Goal: Task Accomplishment & Management: Use online tool/utility

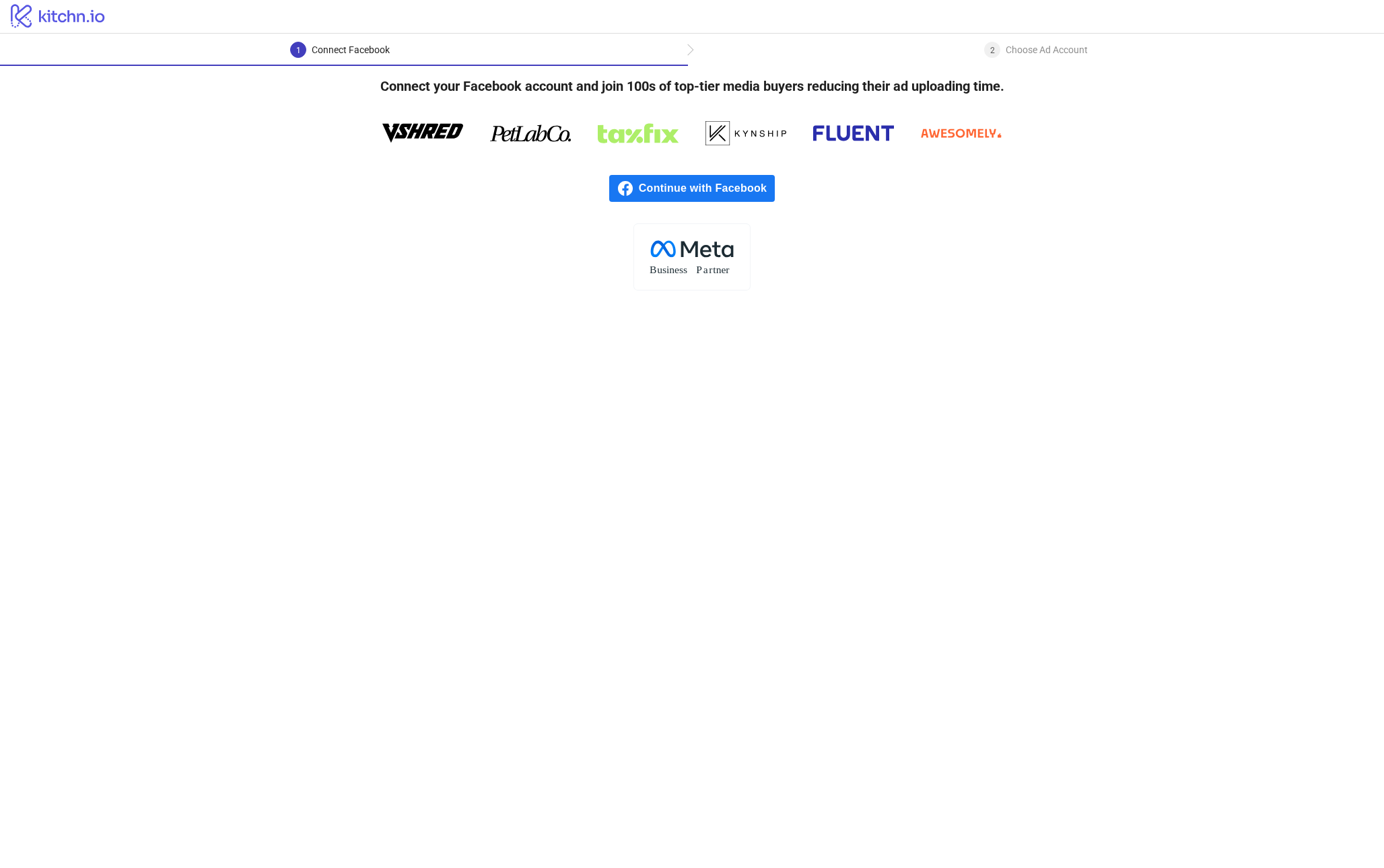
click at [714, 185] on span "Continue with Facebook" at bounding box center [706, 189] width 136 height 27
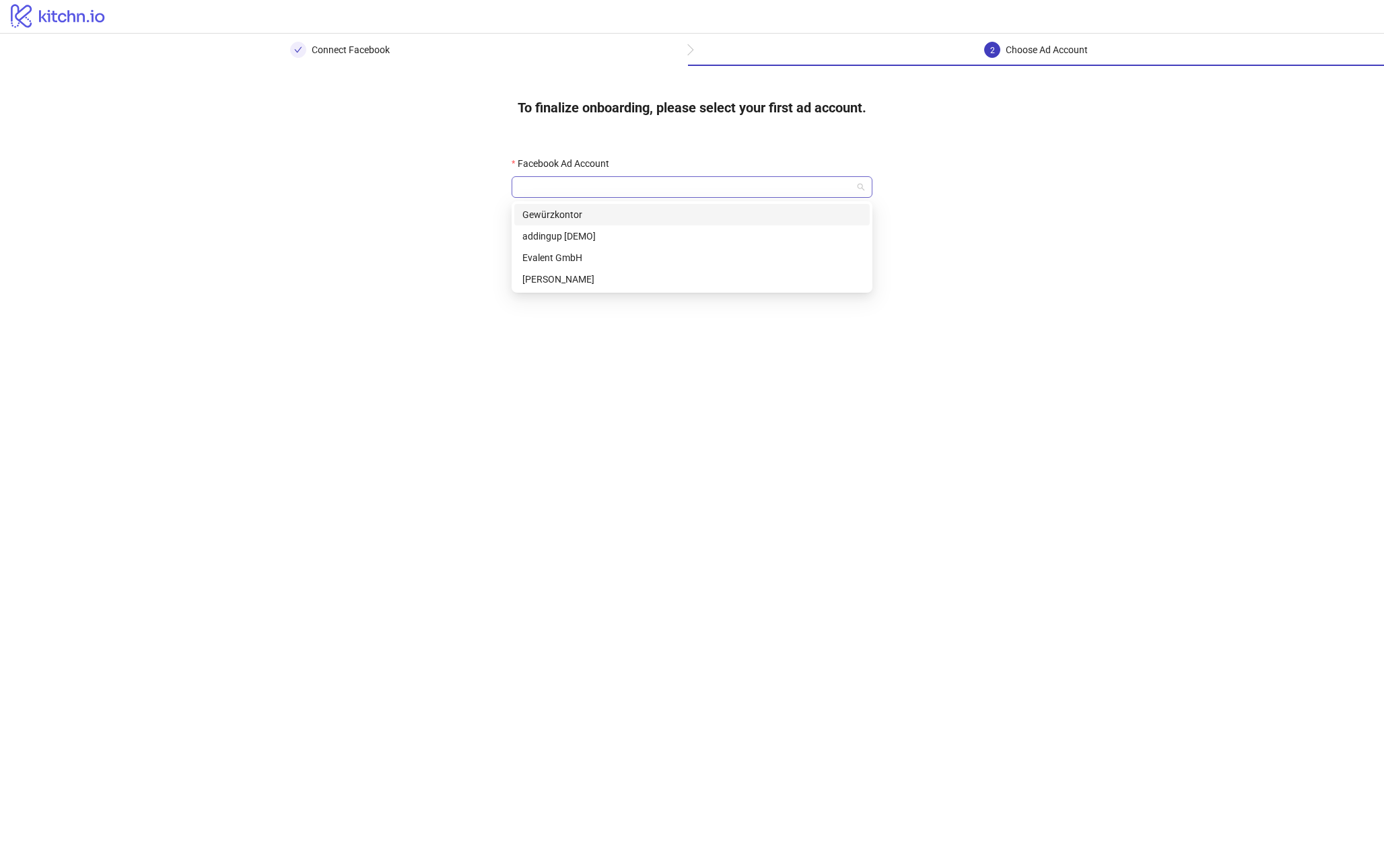
click at [679, 176] on div at bounding box center [692, 186] width 361 height 21
click at [657, 278] on div "[PERSON_NAME]" at bounding box center [692, 279] width 340 height 15
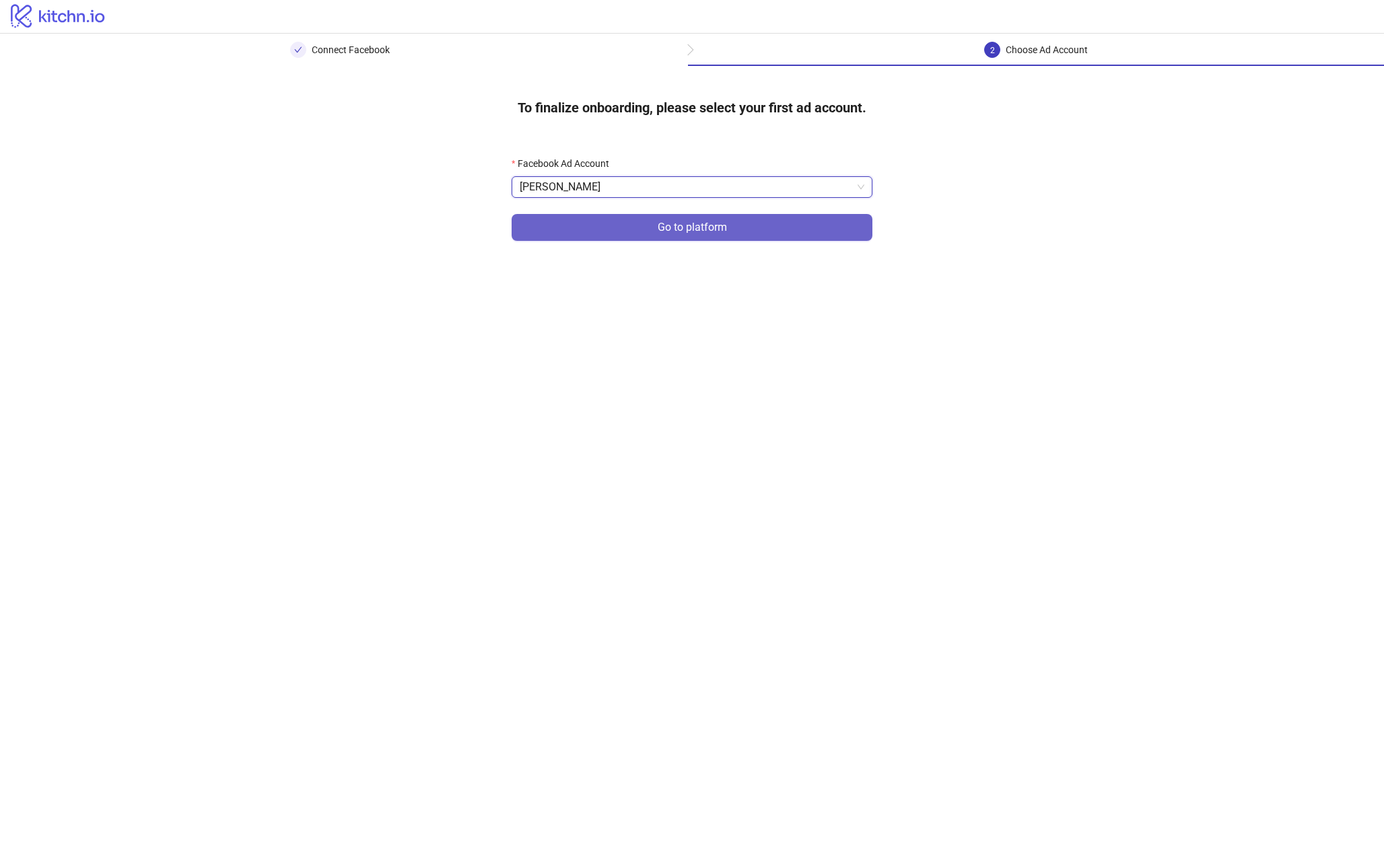
click at [685, 232] on span "Go to platform" at bounding box center [692, 227] width 69 height 12
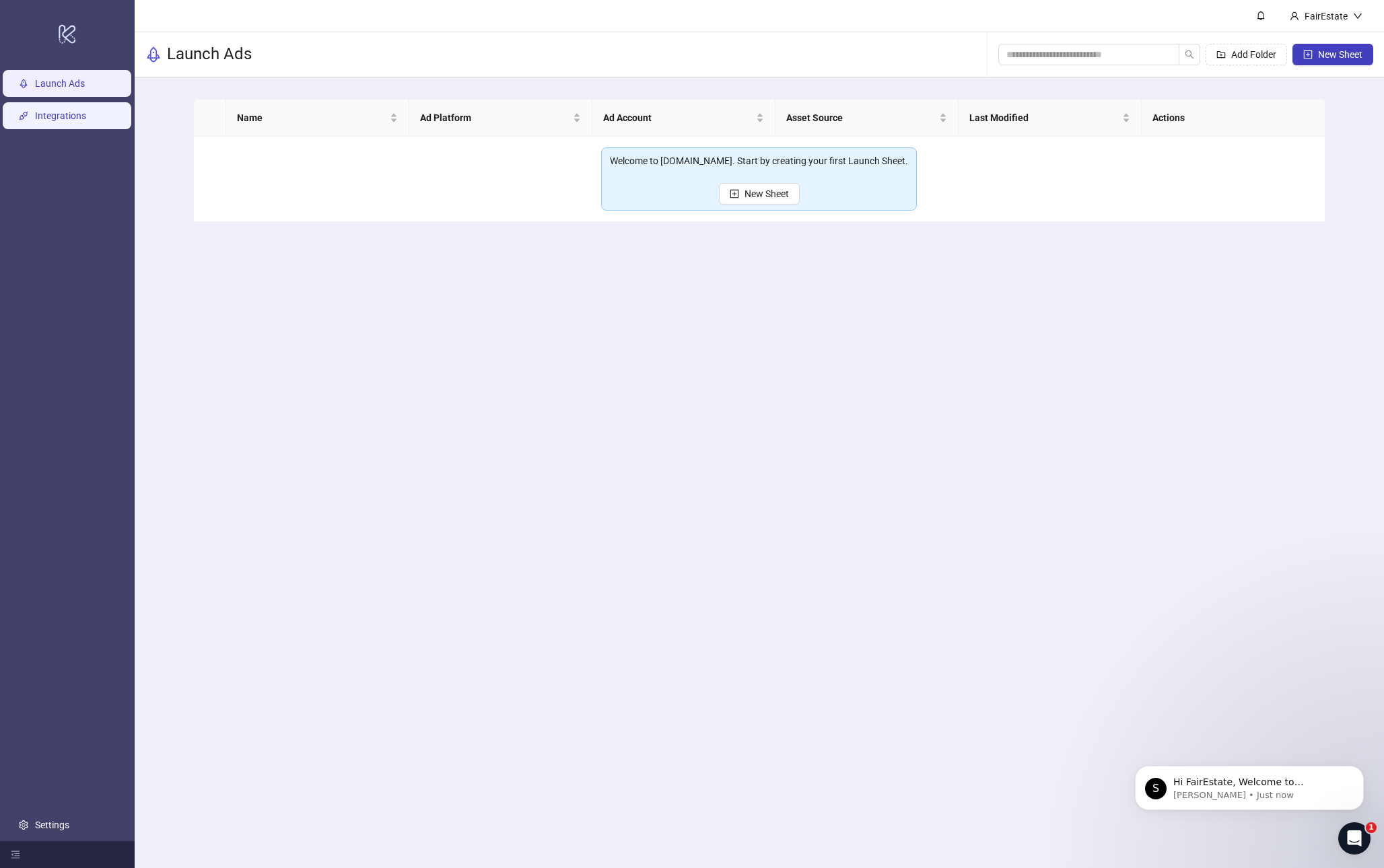
click at [61, 110] on link "Integrations" at bounding box center [60, 116] width 51 height 11
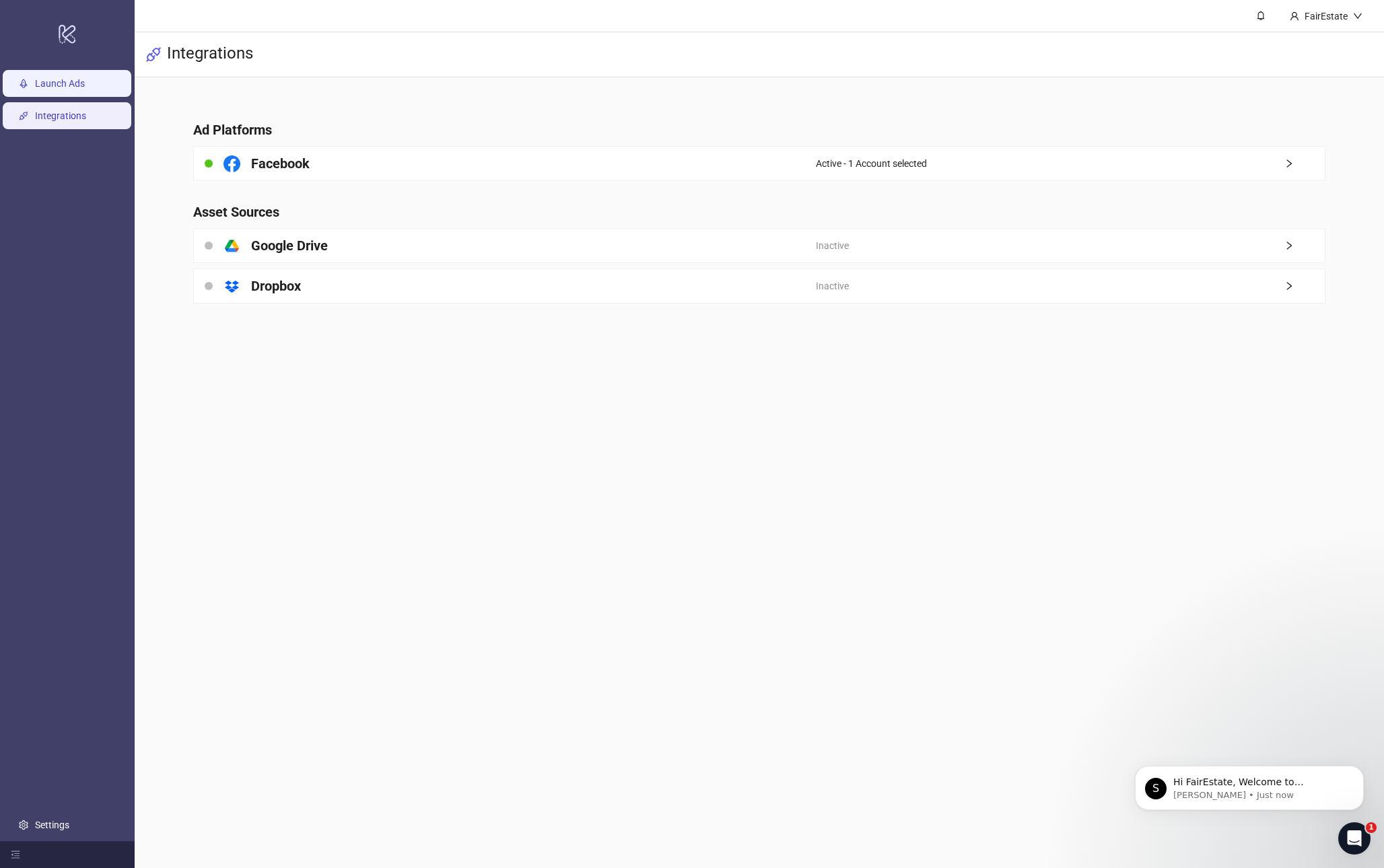
click at [63, 81] on link "Launch Ads" at bounding box center [60, 83] width 50 height 11
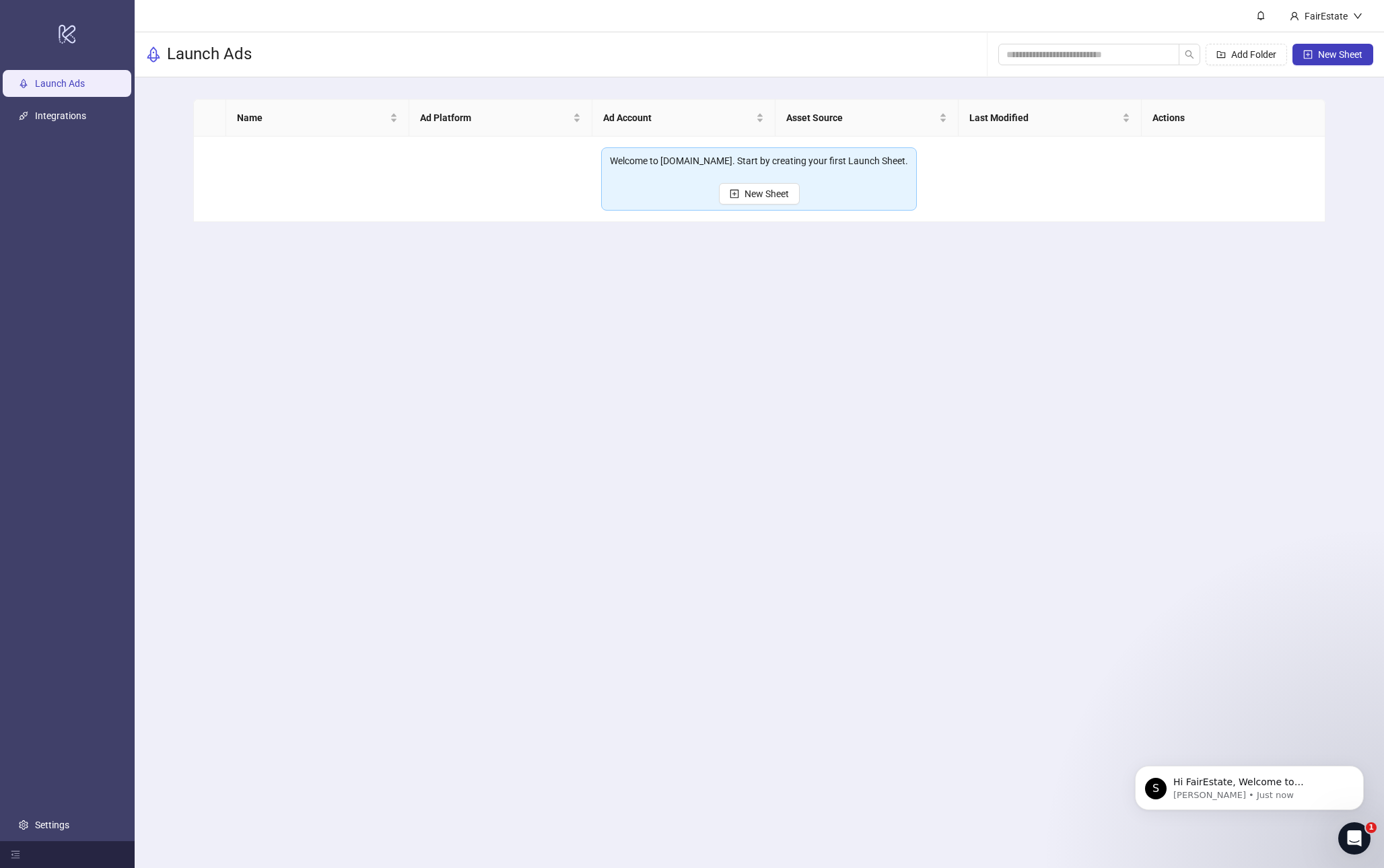
click at [376, 293] on main "FairEstate Launch Ads Add Folder New Sheet Name Ad Platform Ad Account Asset So…" at bounding box center [759, 434] width 1250 height 868
click at [35, 829] on link "Settings" at bounding box center [52, 825] width 34 height 11
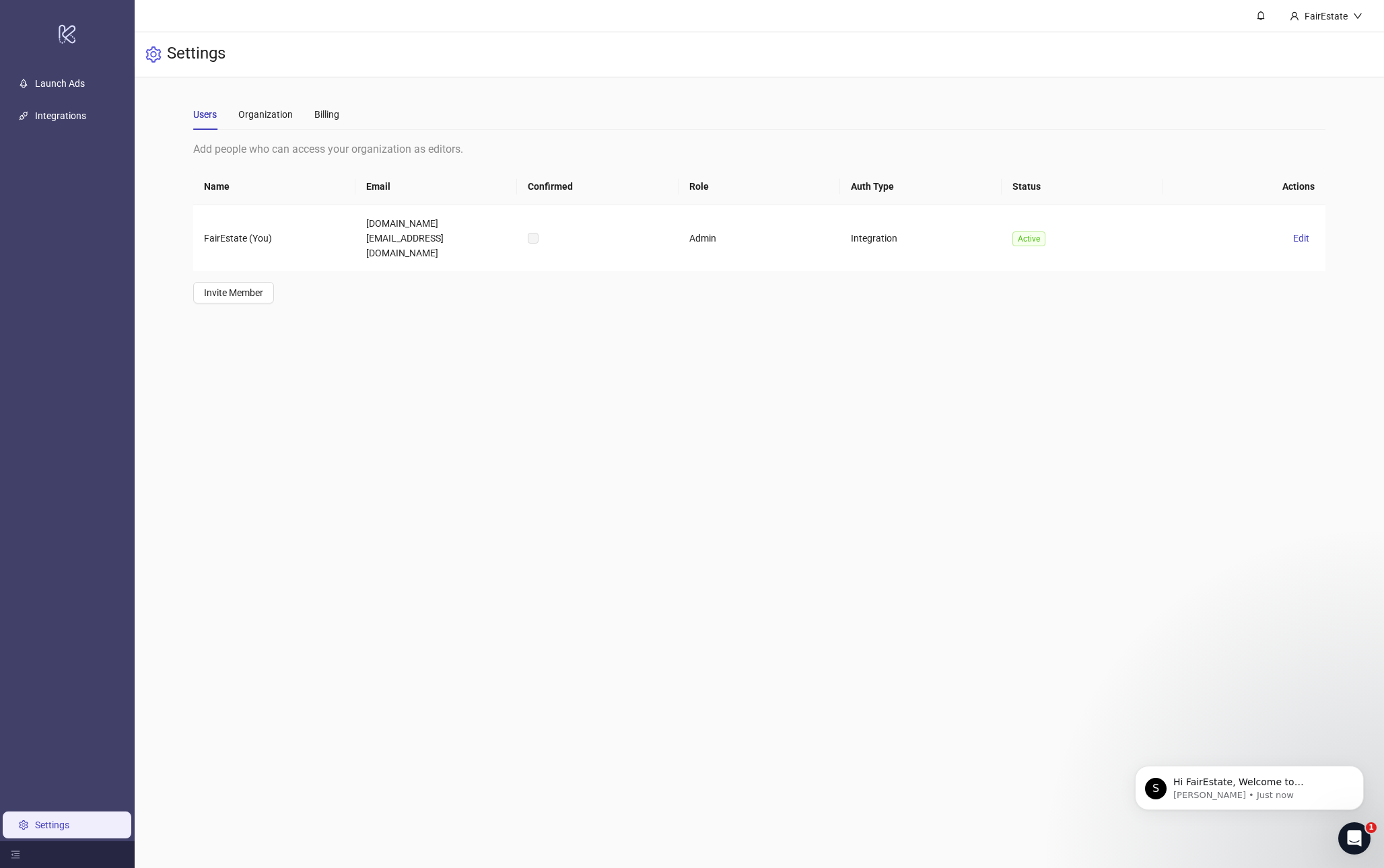
click at [525, 264] on div "Add people who can access your organization as editors. Name Email Confirmed Ro…" at bounding box center [759, 221] width 1132 height 163
click at [60, 79] on link "Launch Ads" at bounding box center [60, 83] width 50 height 11
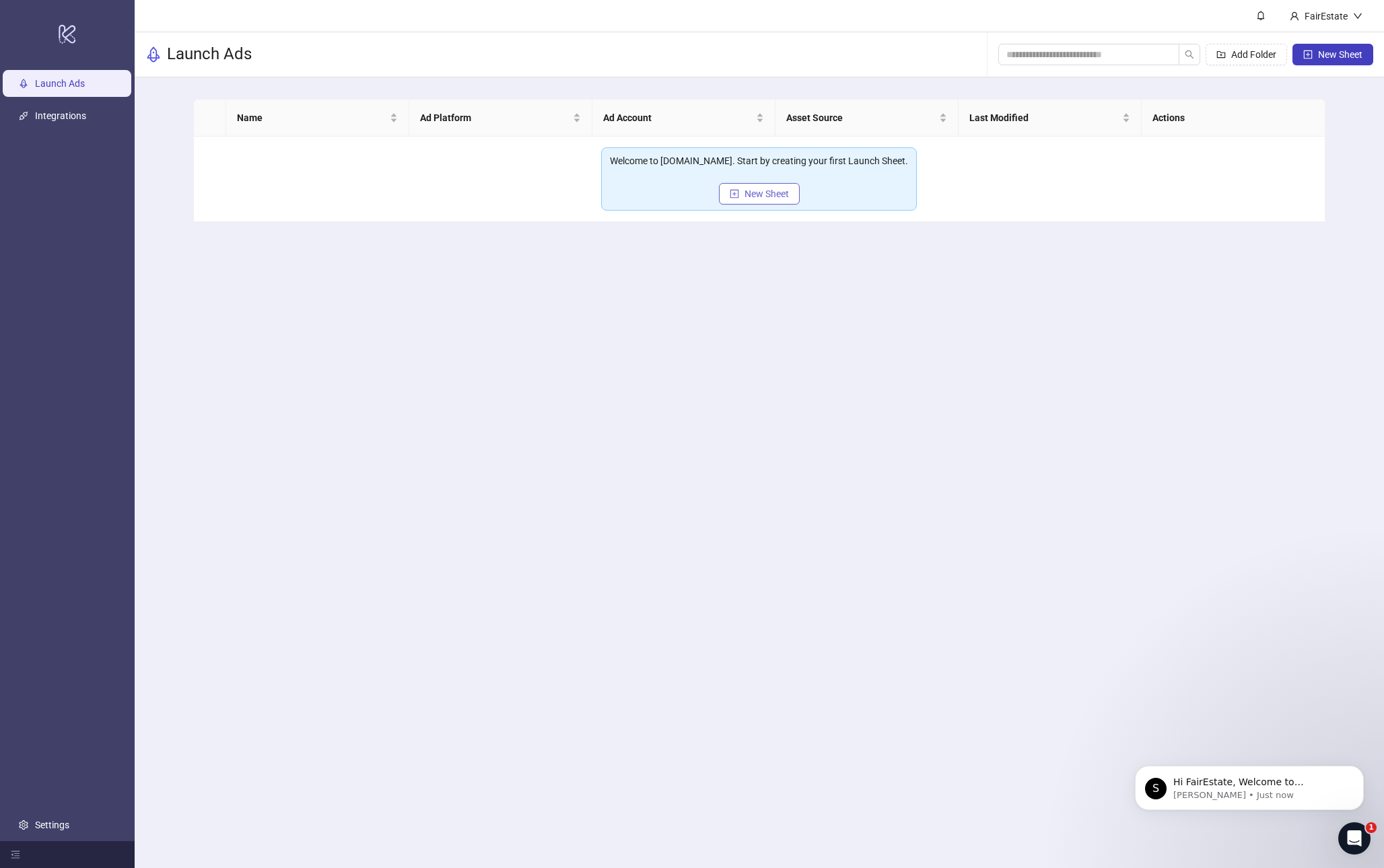
click at [773, 196] on span "New Sheet" at bounding box center [767, 194] width 44 height 11
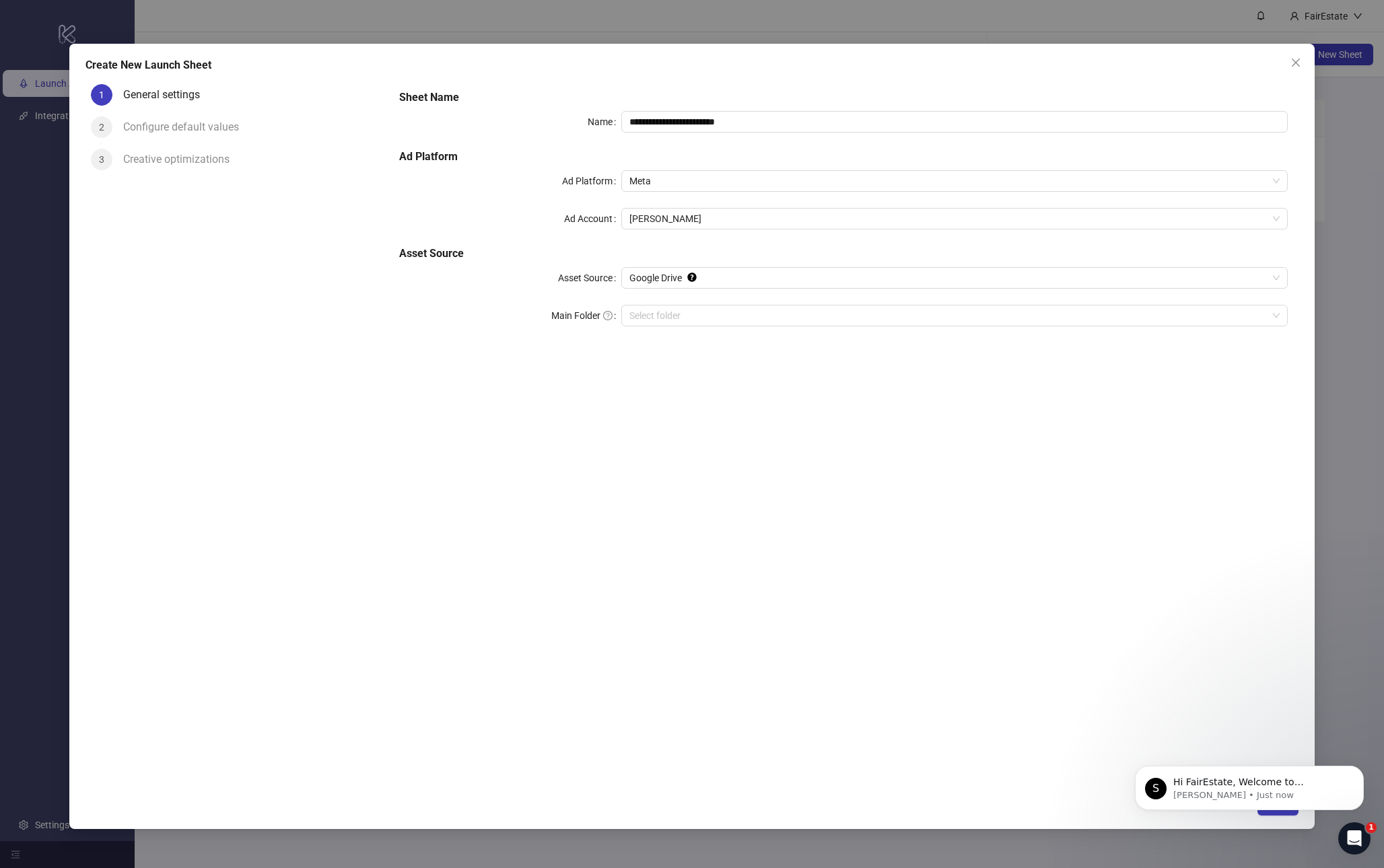
click at [726, 146] on div "**********" at bounding box center [843, 216] width 899 height 264
click at [736, 322] on input "Main Folder" at bounding box center [948, 315] width 638 height 20
click at [845, 309] on input "Main Folder" at bounding box center [948, 315] width 638 height 20
click at [670, 279] on span "Google Drive" at bounding box center [955, 278] width 651 height 20
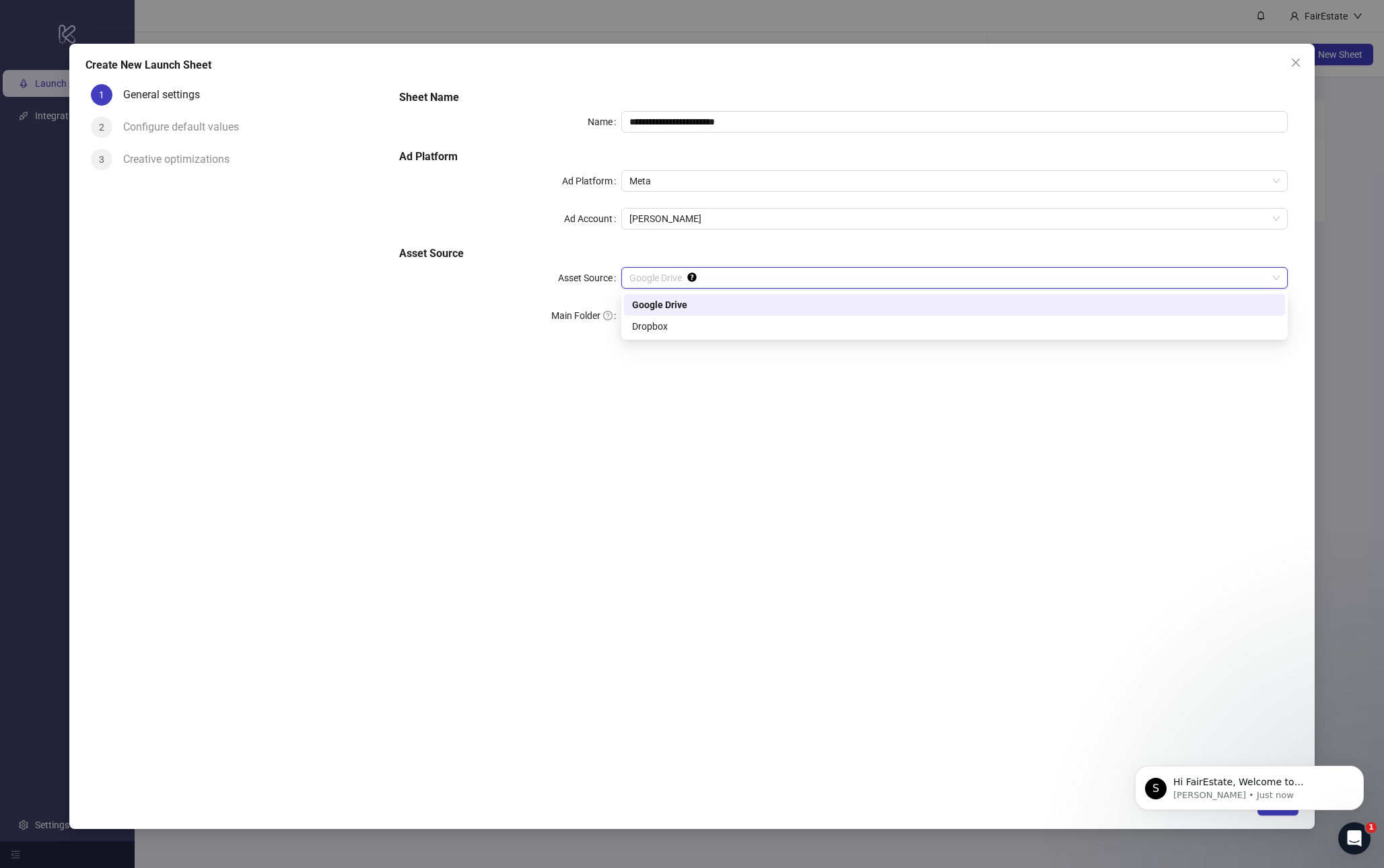
click at [684, 306] on div "Google Drive" at bounding box center [955, 305] width 645 height 15
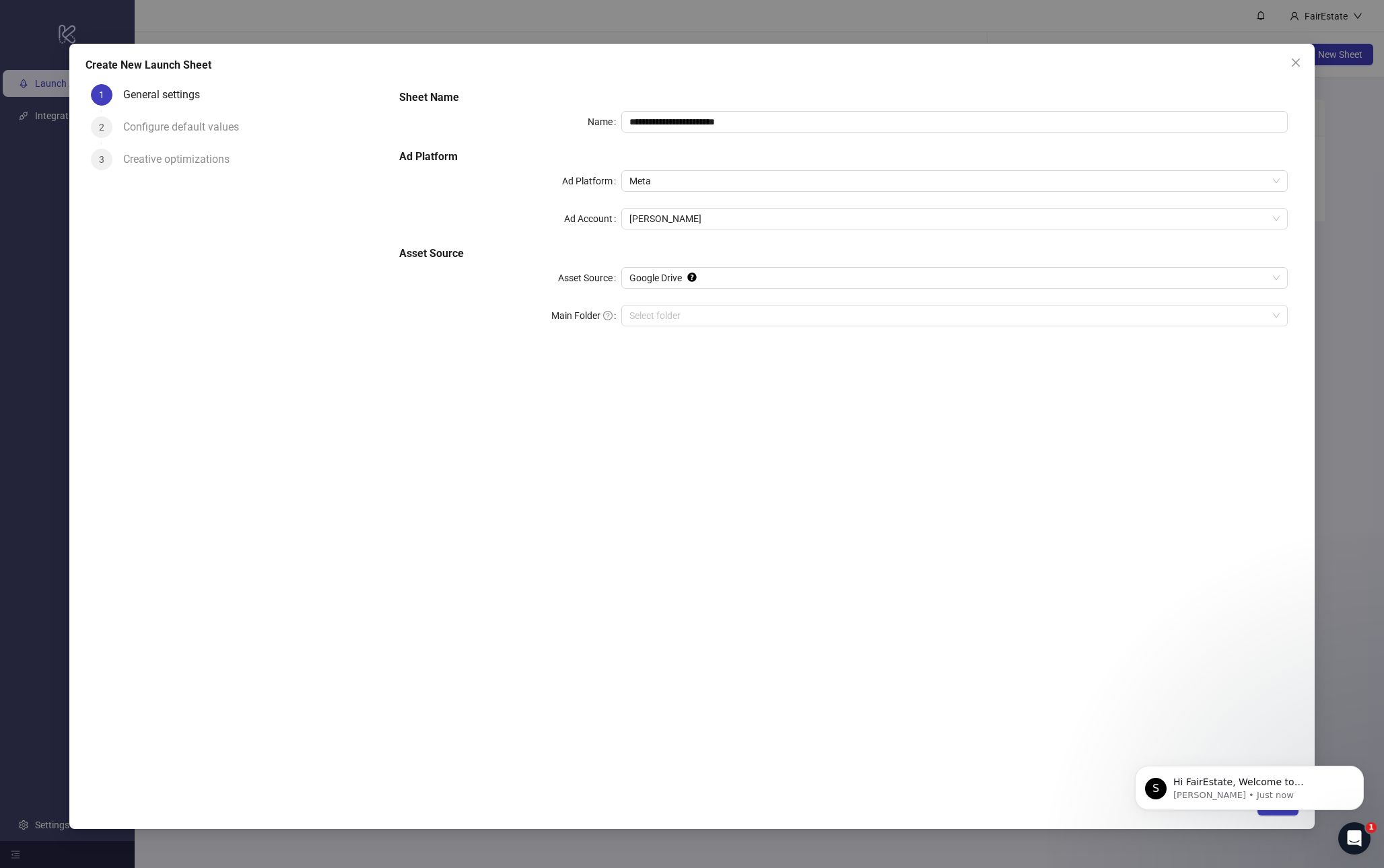
click at [103, 130] on span "2" at bounding box center [102, 128] width 6 height 11
click at [1356, 774] on button "Dismiss notification" at bounding box center [1360, 770] width 17 height 17
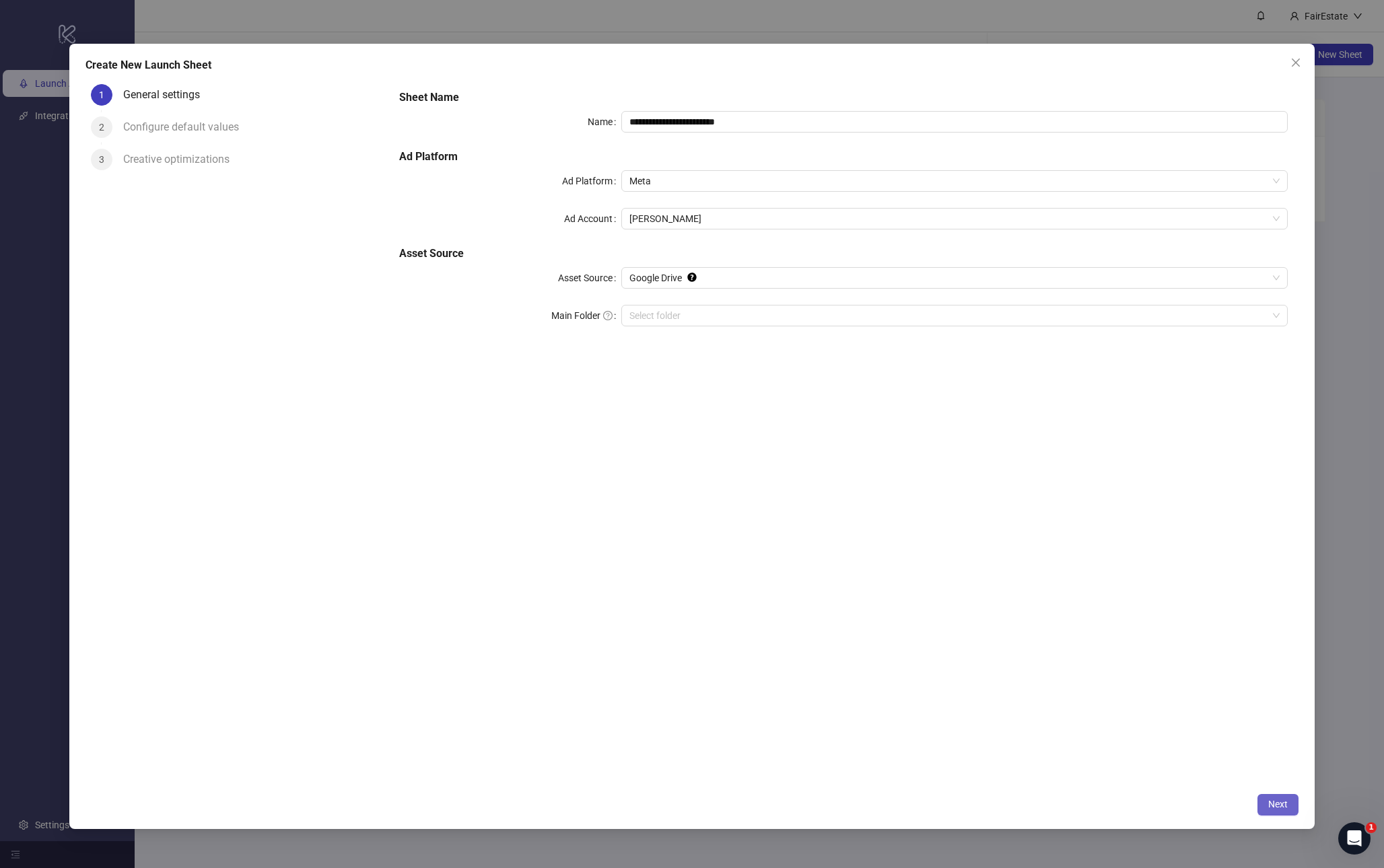
click at [1290, 804] on button "Next" at bounding box center [1278, 805] width 41 height 21
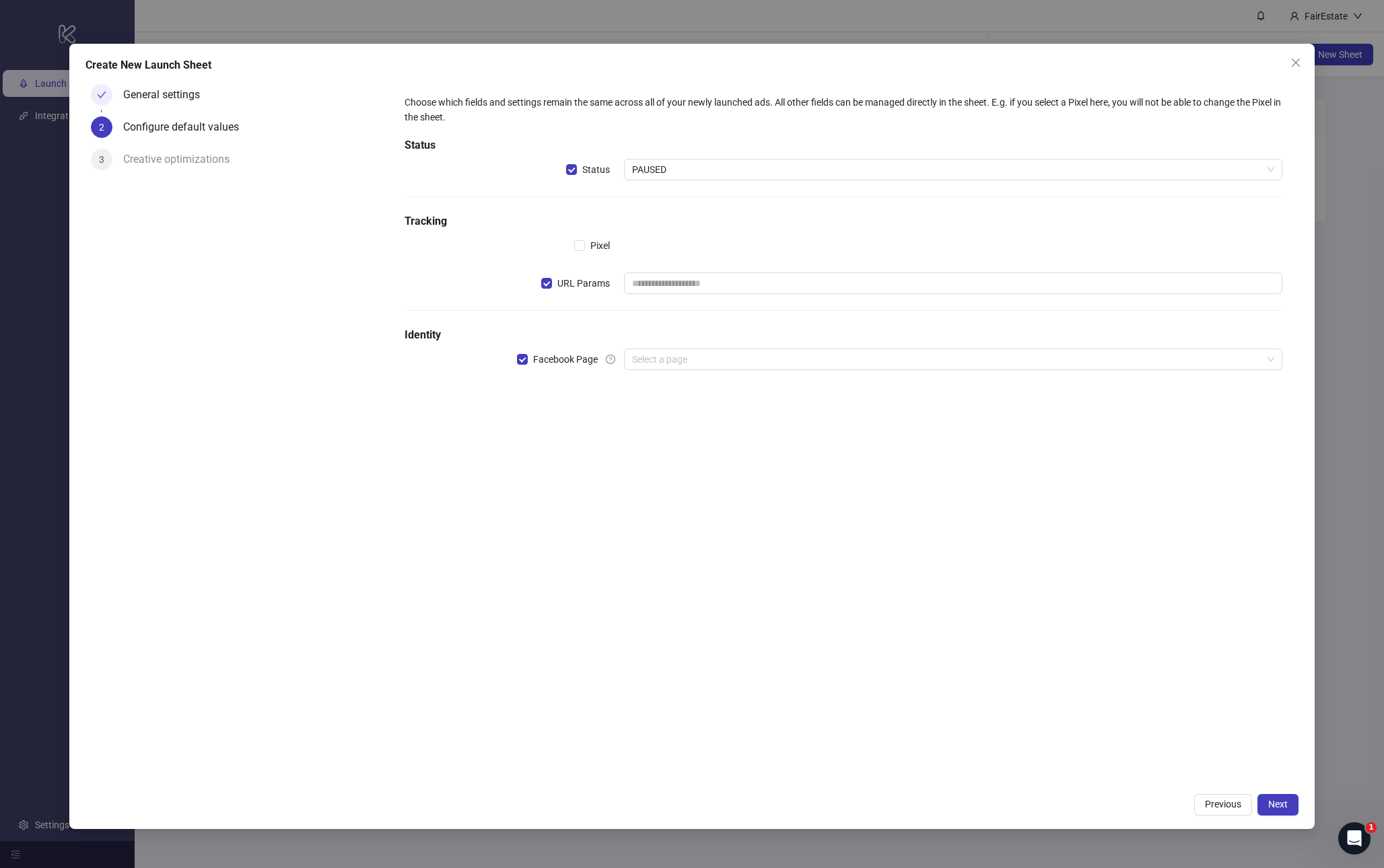
click at [555, 295] on div "Choose which fields and settings remain the same across all of your newly launc…" at bounding box center [844, 240] width 889 height 302
click at [555, 279] on span "URL Params" at bounding box center [584, 283] width 63 height 15
click at [1283, 815] on button "Next" at bounding box center [1278, 805] width 41 height 21
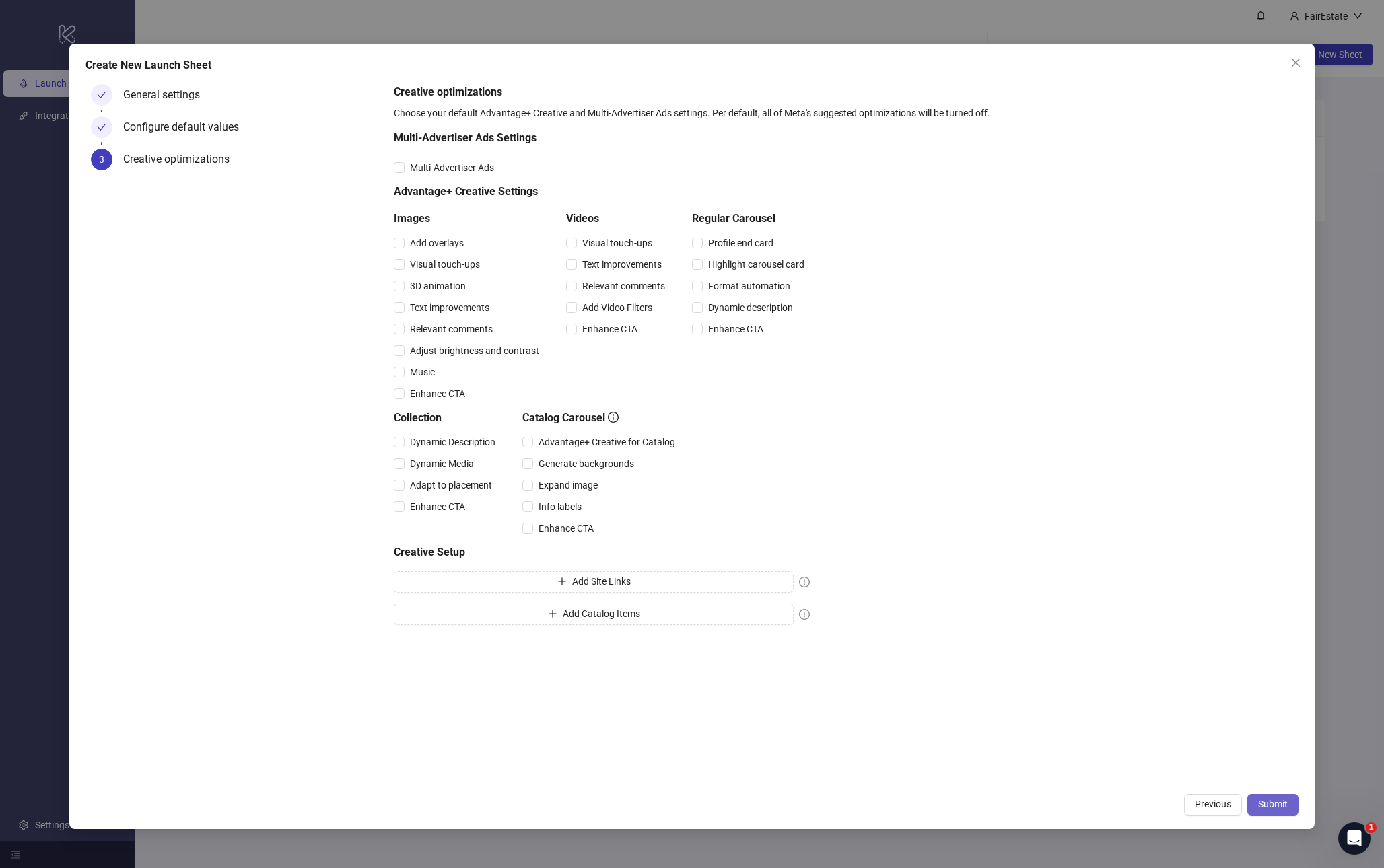
click at [1282, 811] on button "Submit" at bounding box center [1273, 805] width 51 height 21
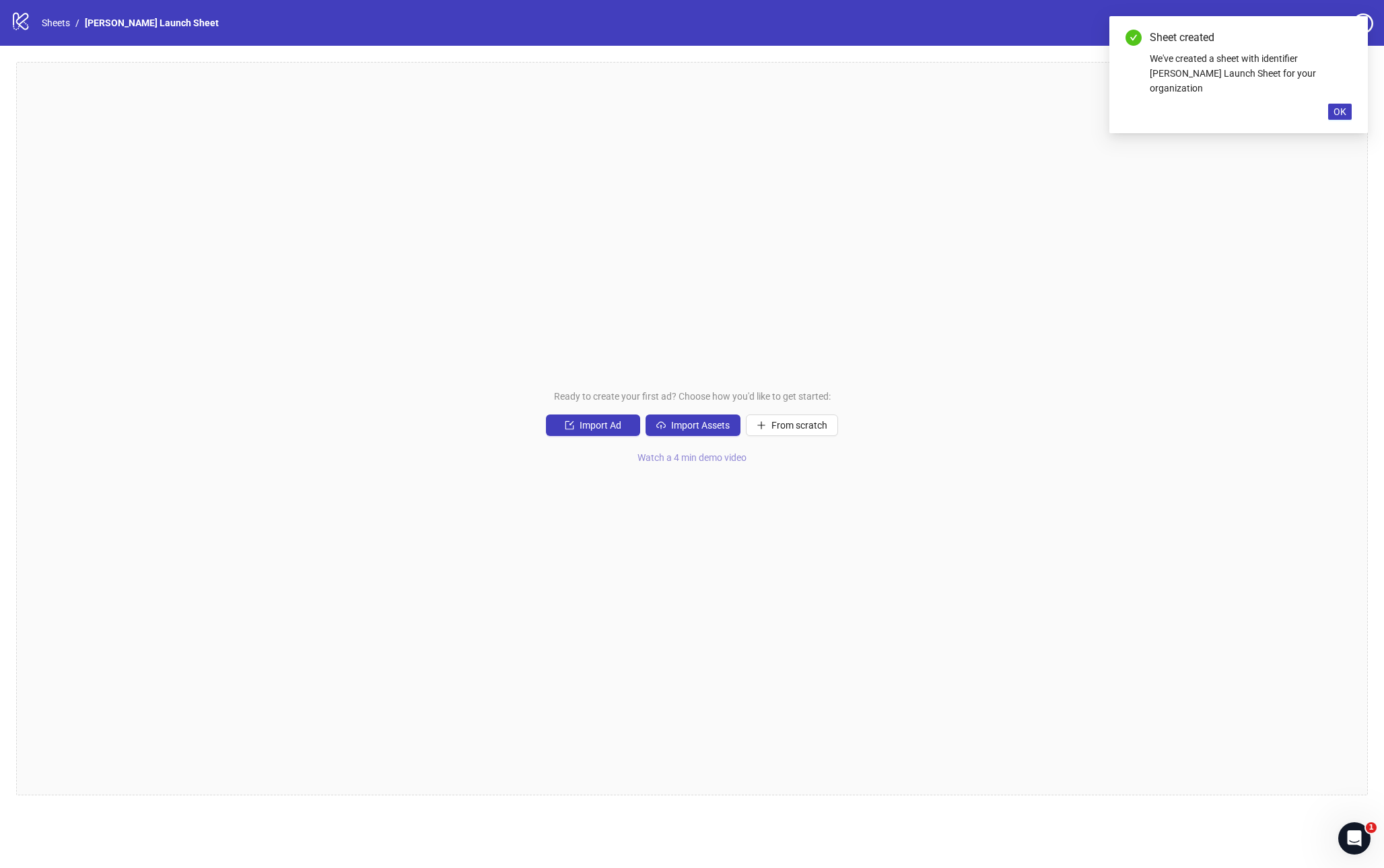
click at [679, 459] on span "Watch a 4 min demo video" at bounding box center [691, 458] width 109 height 11
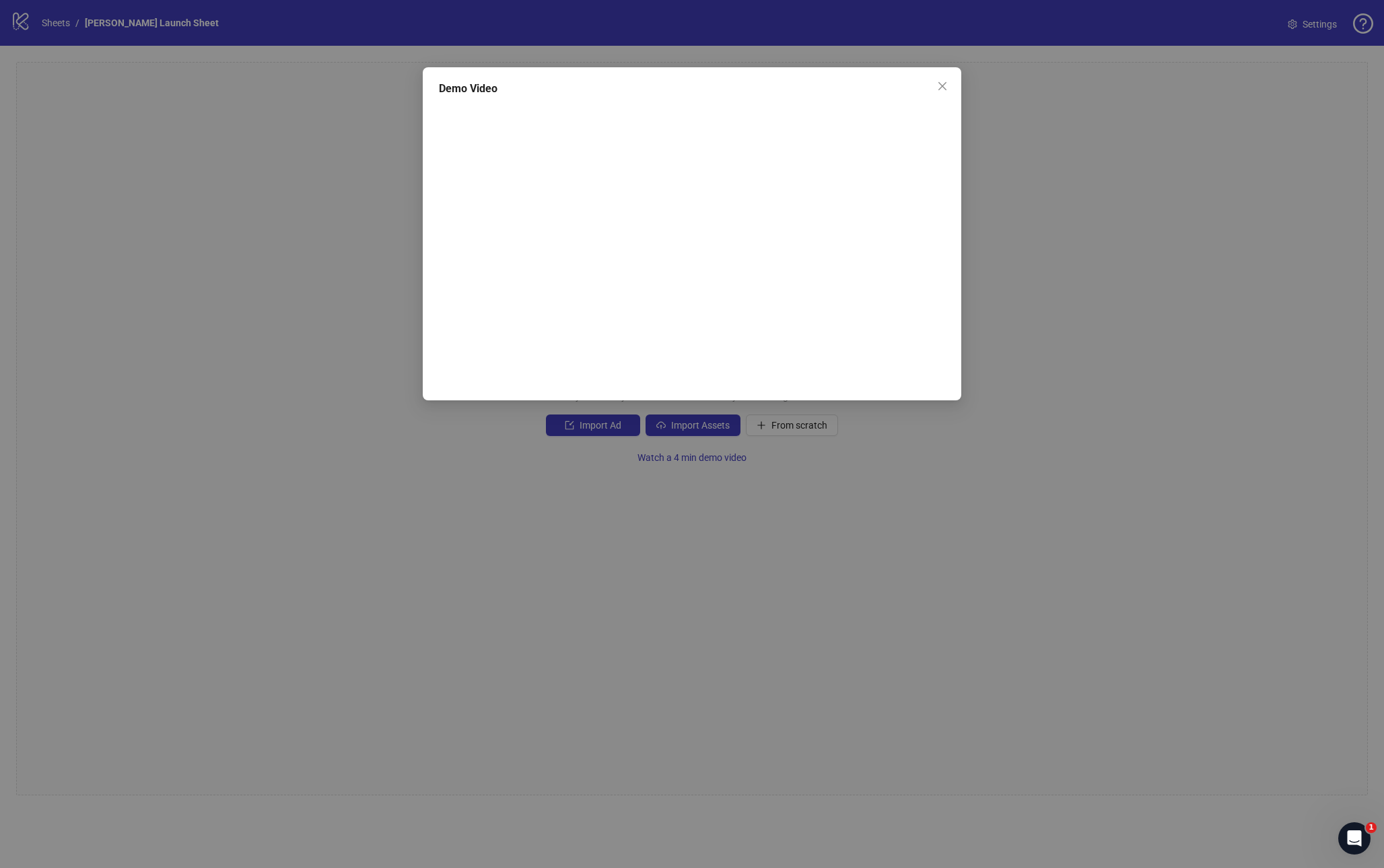
click at [258, 490] on div "Demo Video" at bounding box center [692, 434] width 1384 height 868
